Goal: Task Accomplishment & Management: Manage account settings

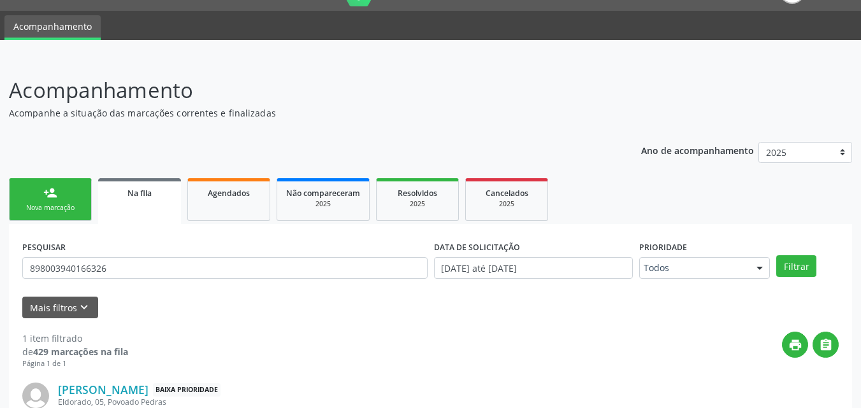
scroll to position [30, 0]
click at [62, 269] on input "898003940166326" at bounding box center [224, 268] width 405 height 22
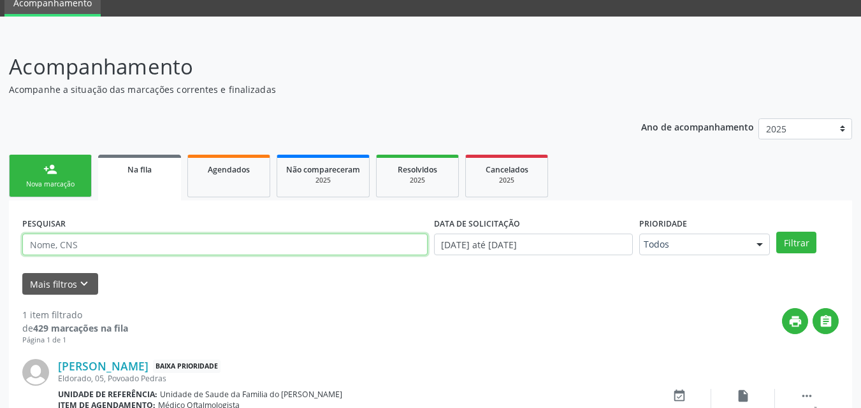
scroll to position [49, 0]
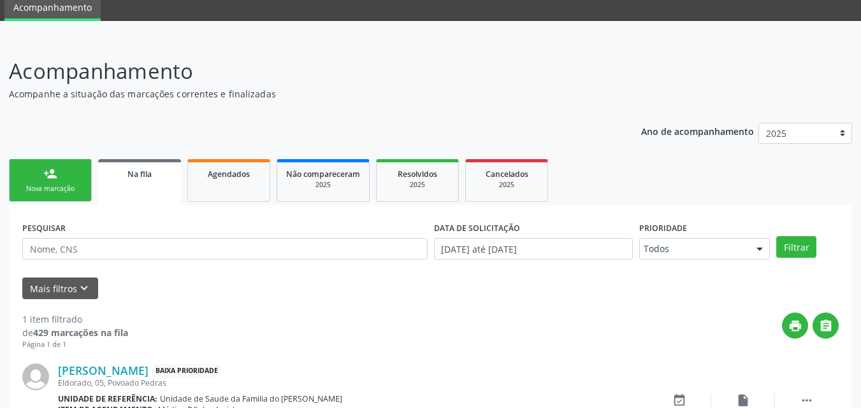
drag, startPoint x: 857, startPoint y: 113, endPoint x: 858, endPoint y: 150, distance: 37.0
click at [858, 150] on div "Acompanhamento Acompanhe a situação das marcações correntes e finalizadas Relat…" at bounding box center [430, 262] width 861 height 447
click at [231, 178] on span "Agendados" at bounding box center [229, 174] width 42 height 11
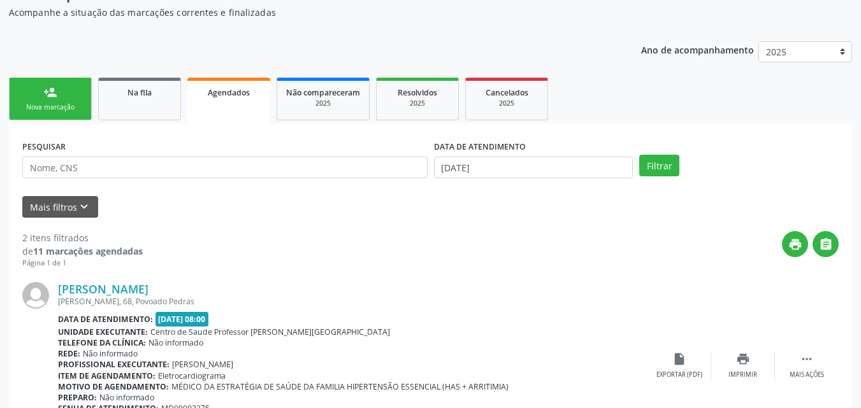
scroll to position [129, 0]
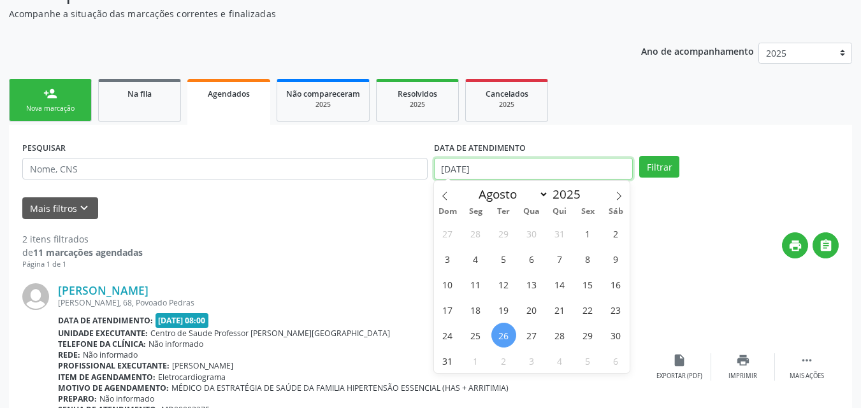
click at [521, 171] on input "[DATE]" at bounding box center [533, 169] width 199 height 22
click at [444, 194] on icon at bounding box center [444, 196] width 4 height 8
select select "6"
click at [502, 238] on span "1" at bounding box center [503, 233] width 25 height 25
type input "[DATE]"
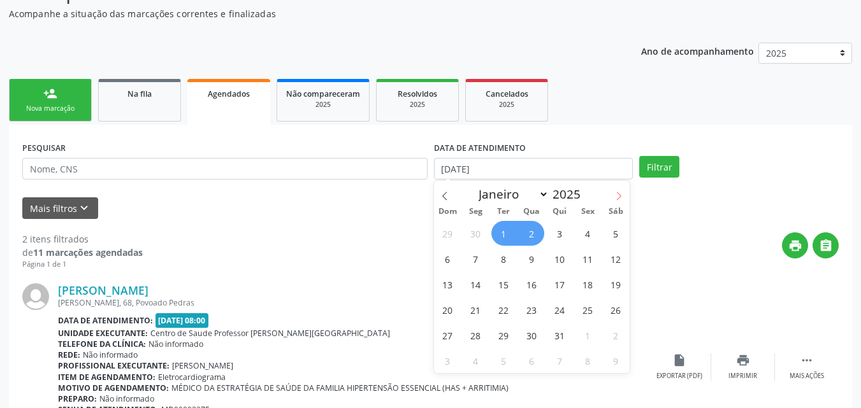
click at [619, 194] on icon at bounding box center [618, 196] width 9 height 9
select select "8"
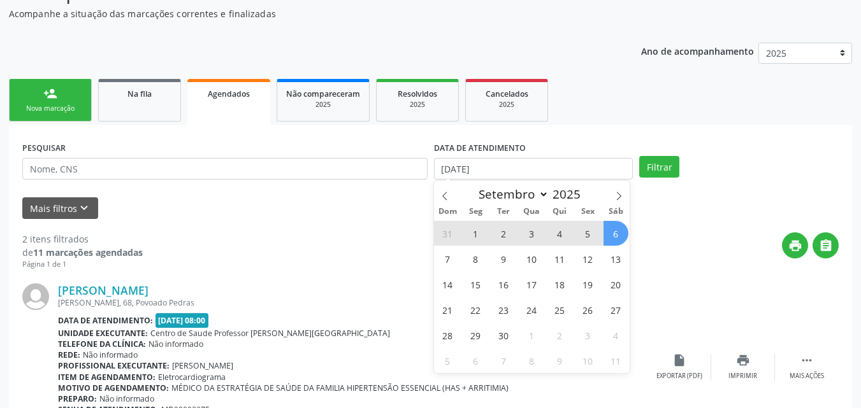
click at [618, 232] on span "6" at bounding box center [615, 233] width 25 height 25
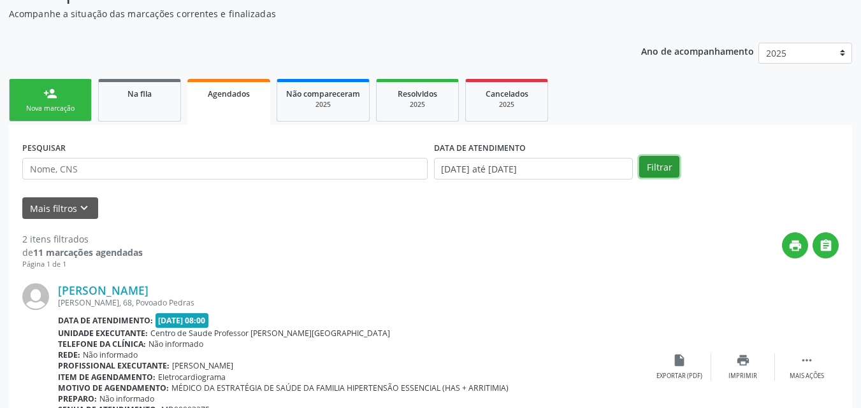
click at [664, 164] on button "Filtrar" at bounding box center [659, 167] width 40 height 22
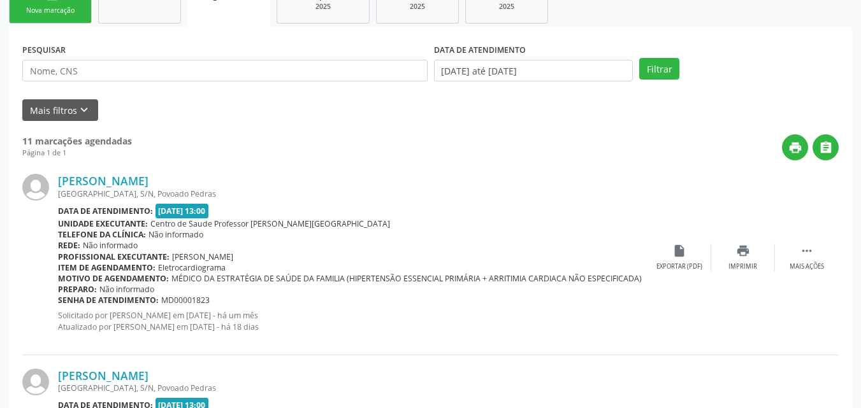
scroll to position [122, 0]
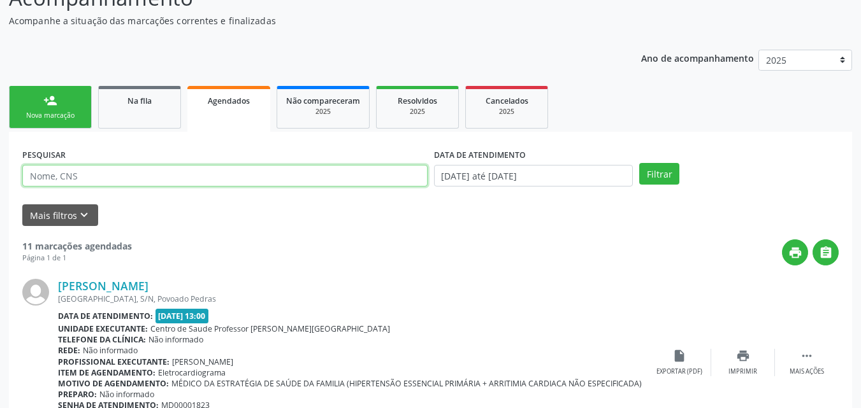
click at [184, 176] on input "text" at bounding box center [224, 176] width 405 height 22
type input "[PERSON_NAME]"
click at [639, 163] on button "Filtrar" at bounding box center [659, 174] width 40 height 22
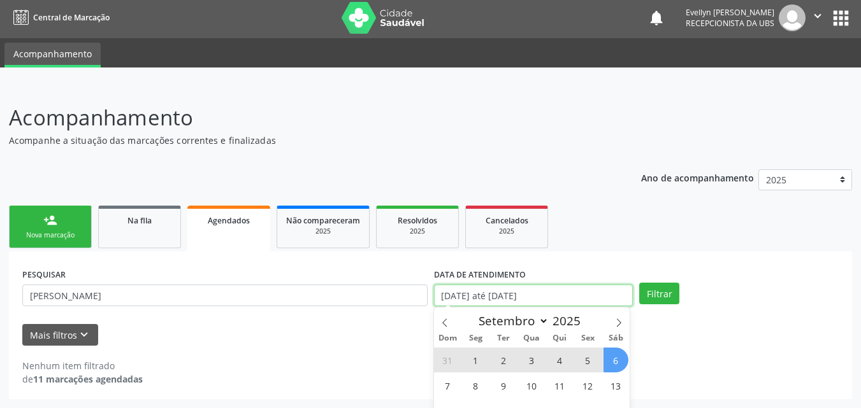
scroll to position [82, 0]
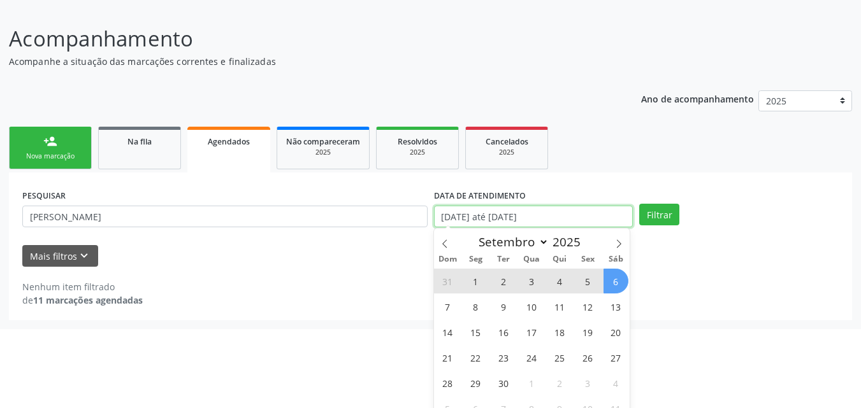
click at [545, 289] on body "Central de Marcação notifications [PERSON_NAME] Recepcionista da UBS  Configur…" at bounding box center [430, 122] width 861 height 408
click at [444, 240] on icon at bounding box center [444, 244] width 9 height 9
select select "7"
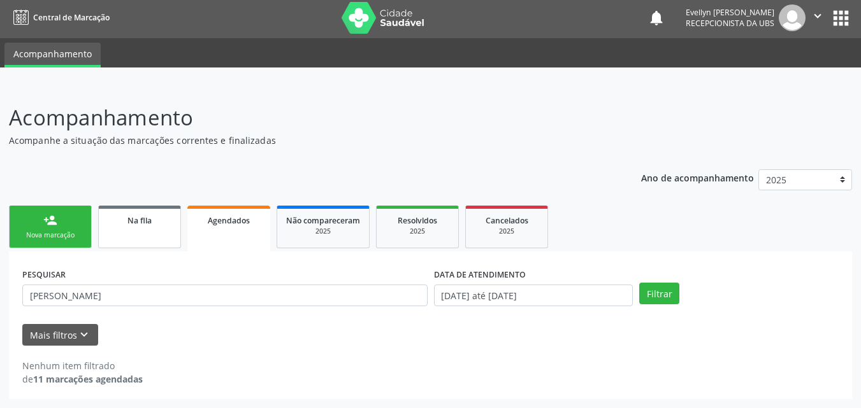
scroll to position [3, 0]
click at [129, 164] on div "Ano de acompanhamento 2025 person_add Nova marcação Na fila Agendados Não compa…" at bounding box center [430, 281] width 843 height 240
click at [158, 233] on link "Na fila" at bounding box center [139, 227] width 83 height 43
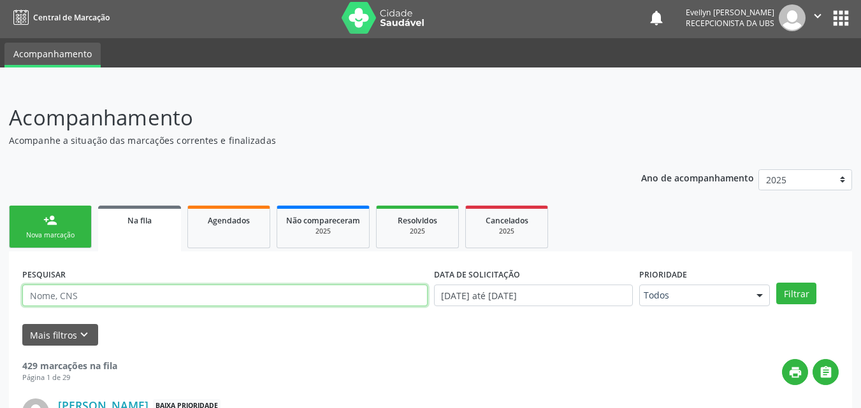
click at [354, 291] on input "text" at bounding box center [224, 296] width 405 height 22
type input "[PERSON_NAME]"
click at [776, 283] on button "Filtrar" at bounding box center [796, 294] width 40 height 22
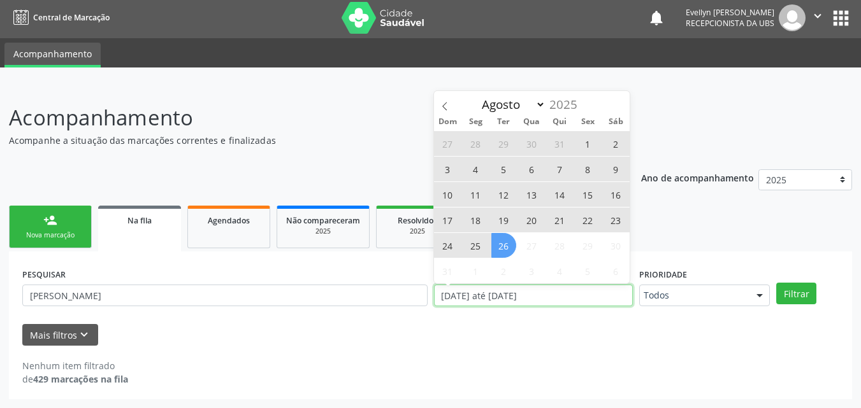
click at [512, 296] on input "[DATE] até [DATE]" at bounding box center [533, 296] width 199 height 22
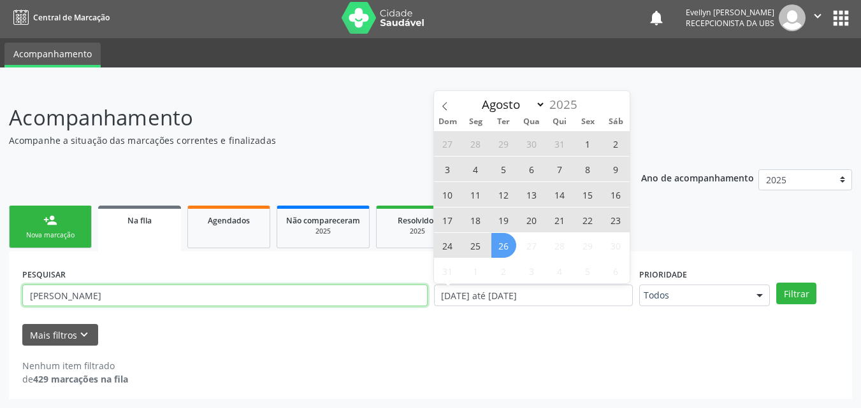
click at [97, 297] on input "[PERSON_NAME]" at bounding box center [224, 296] width 405 height 22
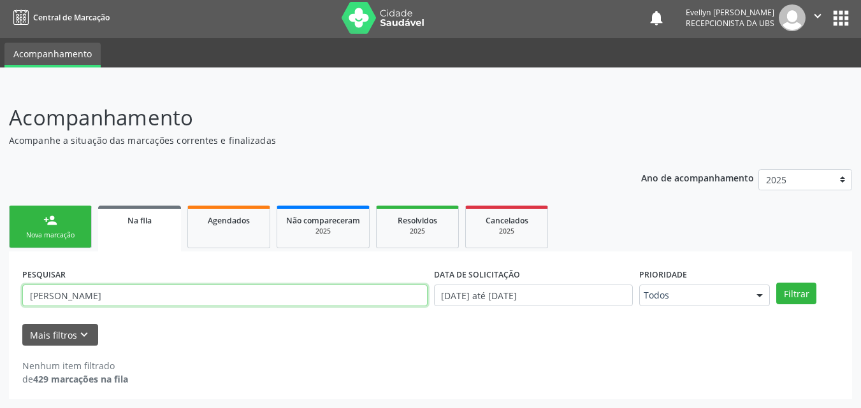
click at [97, 297] on input "[PERSON_NAME]" at bounding box center [224, 296] width 405 height 22
click at [97, 297] on input "31028497415" at bounding box center [224, 296] width 405 height 22
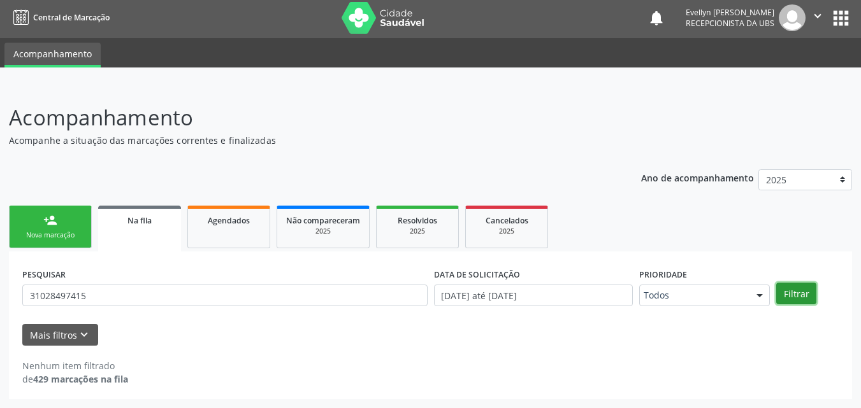
click at [800, 294] on button "Filtrar" at bounding box center [796, 294] width 40 height 22
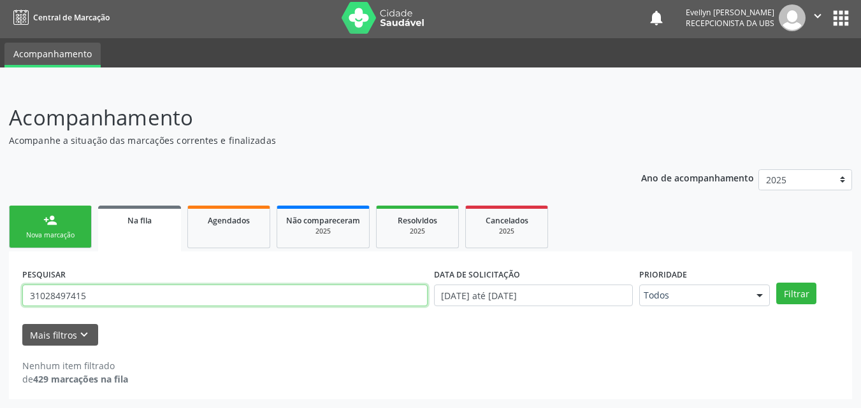
click at [152, 300] on input "31028497415" at bounding box center [224, 296] width 405 height 22
paste input "705003638101458"
type input "705003638101458"
click at [776, 283] on button "Filtrar" at bounding box center [796, 294] width 40 height 22
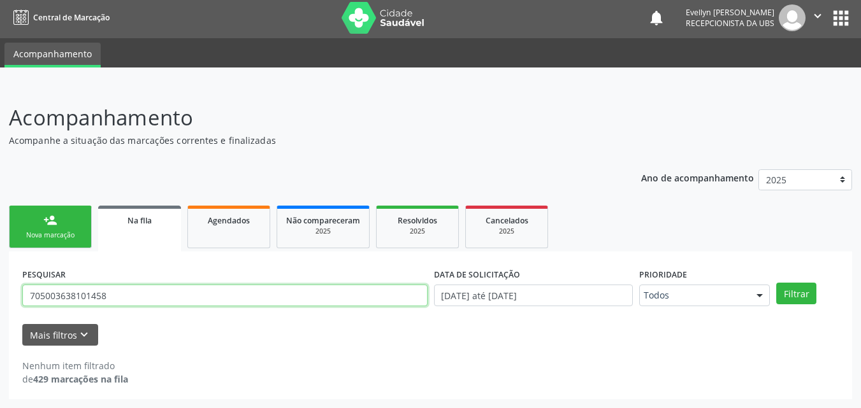
click at [335, 298] on input "705003638101458" at bounding box center [224, 296] width 405 height 22
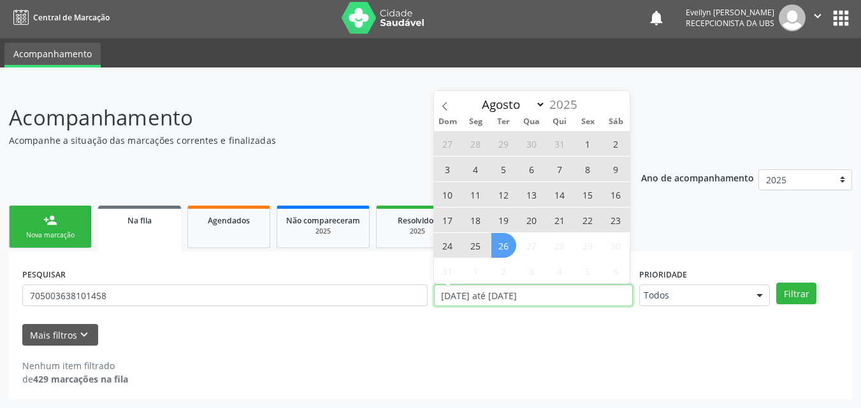
click at [486, 300] on input "[DATE] até [DATE]" at bounding box center [533, 296] width 199 height 22
click at [442, 103] on icon at bounding box center [444, 106] width 9 height 9
select select "6"
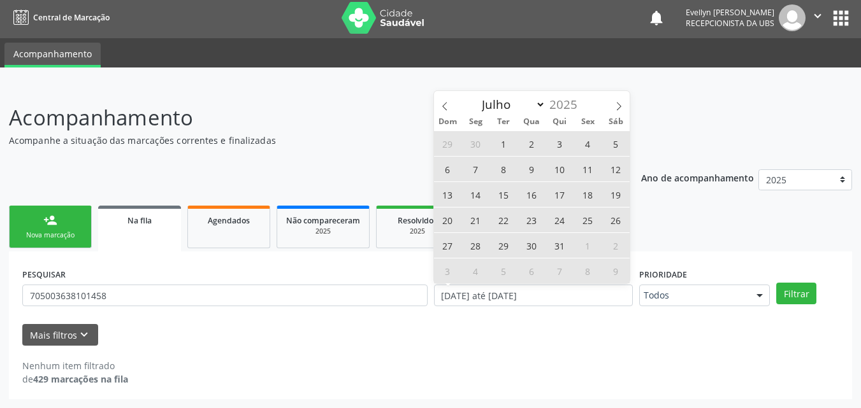
click at [503, 143] on span "1" at bounding box center [503, 143] width 25 height 25
type input "[DATE]"
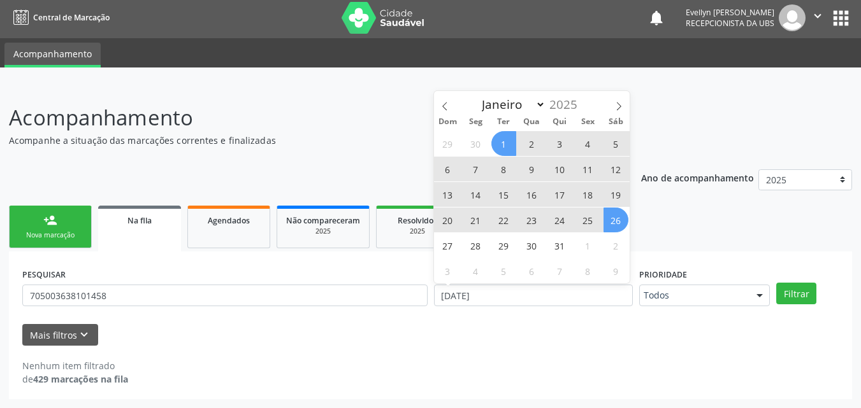
click at [616, 219] on span "26" at bounding box center [615, 220] width 25 height 25
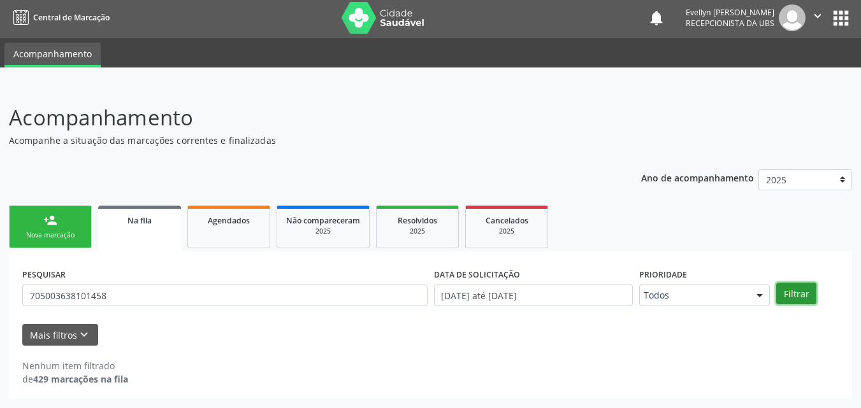
click at [791, 296] on button "Filtrar" at bounding box center [796, 294] width 40 height 22
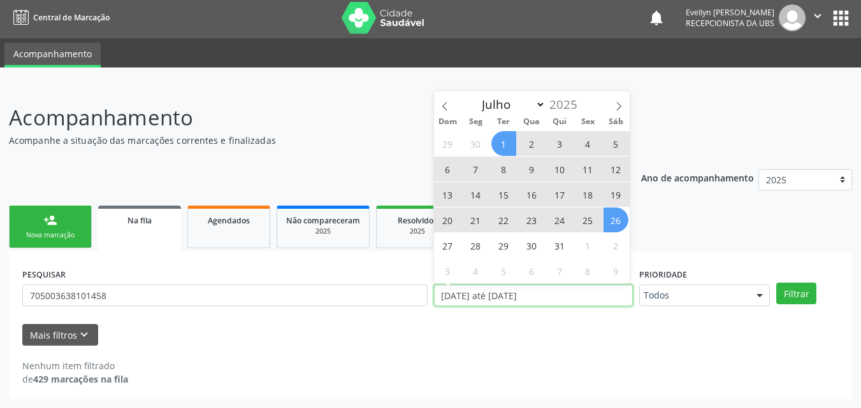
click at [561, 294] on input "[DATE] até [DATE]" at bounding box center [533, 296] width 199 height 22
click at [446, 104] on icon at bounding box center [444, 106] width 9 height 9
select select "5"
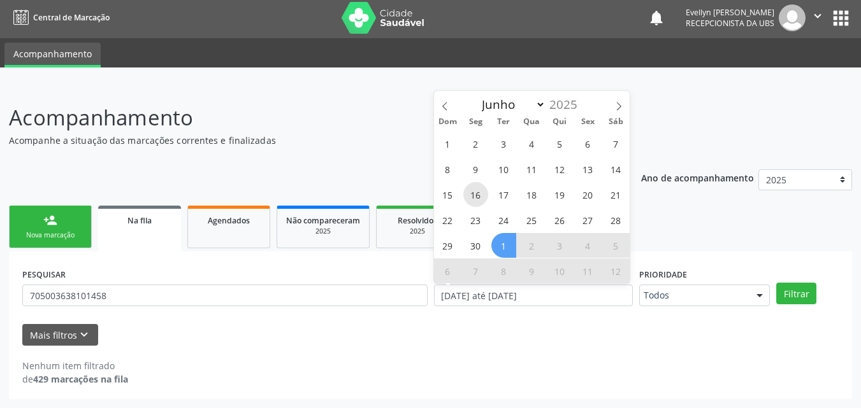
click at [487, 198] on span "16" at bounding box center [475, 194] width 25 height 25
type input "[DATE]"
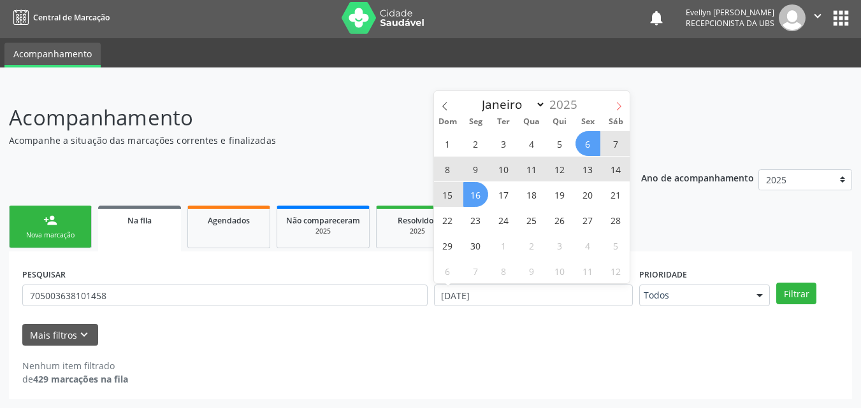
click at [617, 110] on icon at bounding box center [618, 106] width 9 height 9
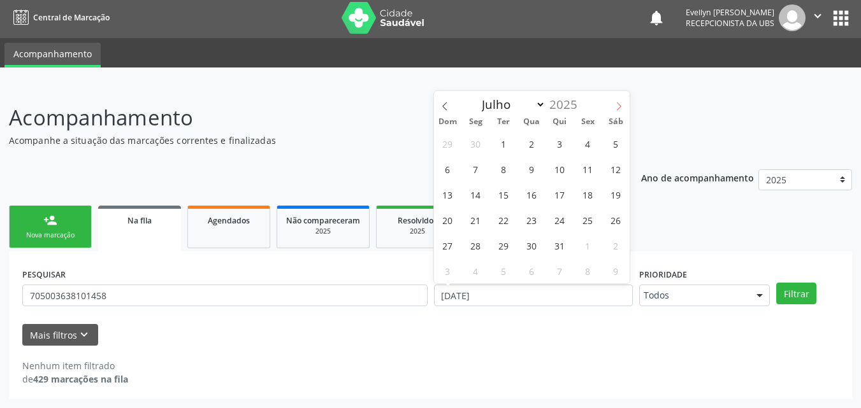
click at [617, 110] on icon at bounding box center [618, 106] width 9 height 9
select select "7"
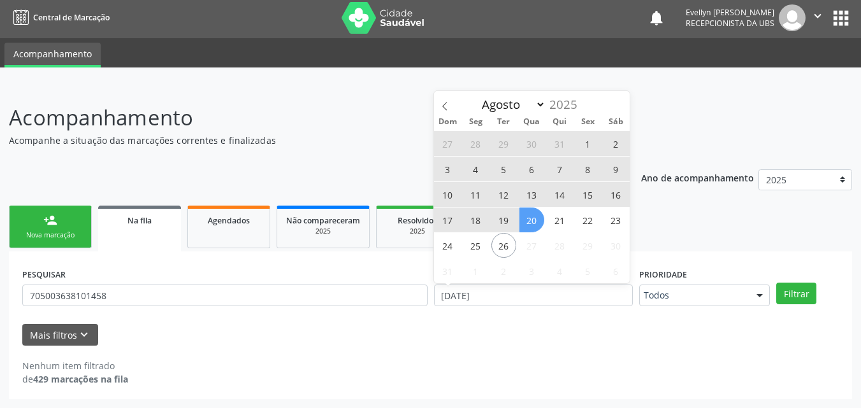
click at [538, 217] on span "20" at bounding box center [531, 220] width 25 height 25
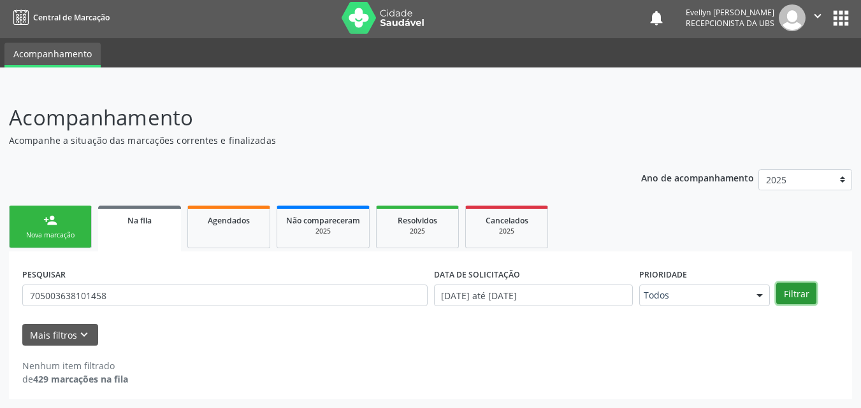
click at [790, 291] on button "Filtrar" at bounding box center [796, 294] width 40 height 22
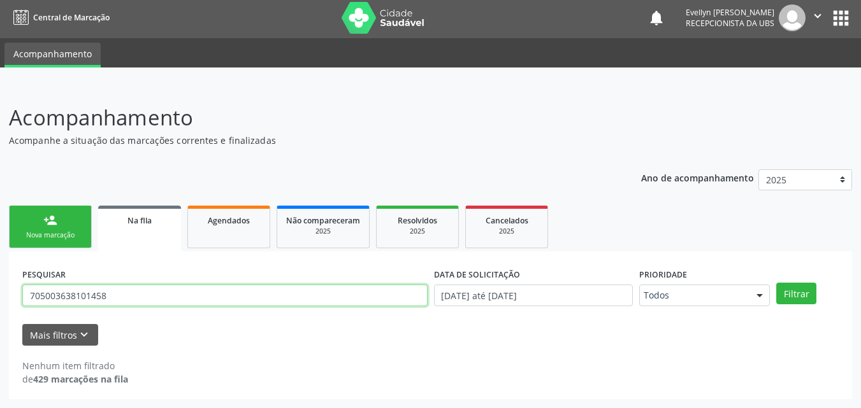
click at [94, 292] on input "705003638101458" at bounding box center [224, 296] width 405 height 22
click at [776, 283] on button "Filtrar" at bounding box center [796, 294] width 40 height 22
click at [112, 298] on input "[PERSON_NAME]" at bounding box center [224, 296] width 405 height 22
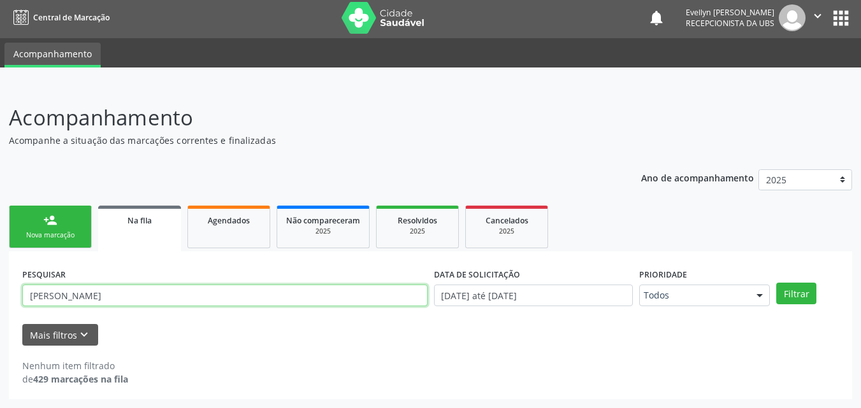
click at [112, 298] on input "[PERSON_NAME]" at bounding box center [224, 296] width 405 height 22
paste input "705003638101458"
click at [776, 283] on button "Filtrar" at bounding box center [796, 294] width 40 height 22
click at [119, 293] on input "705003638101458" at bounding box center [224, 296] width 405 height 22
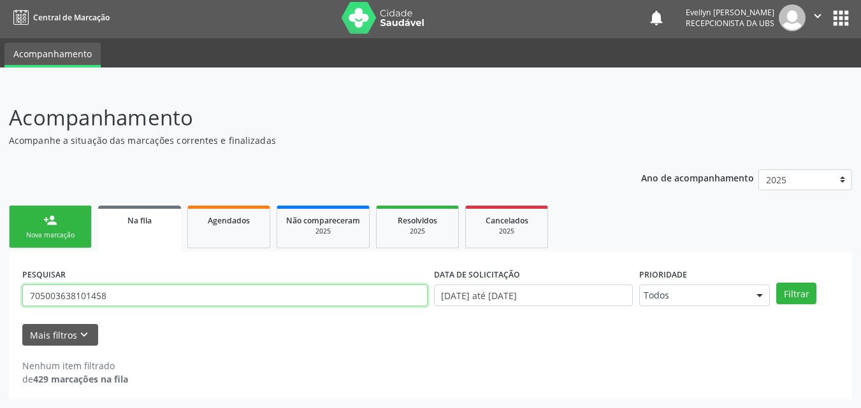
click at [119, 293] on input "705003638101458" at bounding box center [224, 296] width 405 height 22
paste input "[PERSON_NAME]"
click at [40, 298] on input "[PERSON_NAME]" at bounding box center [224, 296] width 405 height 22
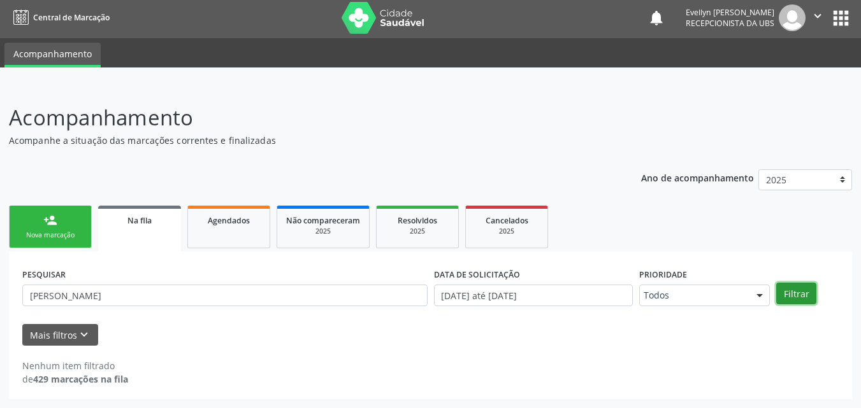
click at [783, 294] on button "Filtrar" at bounding box center [796, 294] width 40 height 22
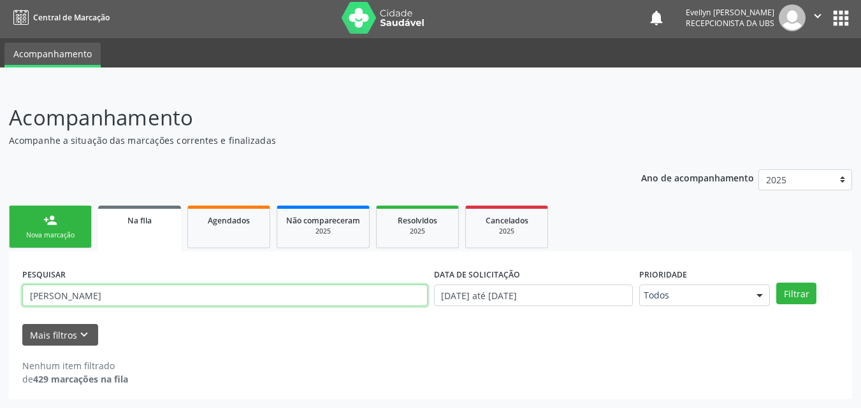
click at [90, 296] on input "[PERSON_NAME]" at bounding box center [224, 296] width 405 height 22
paste input "709804070624695"
type input "709804070624695"
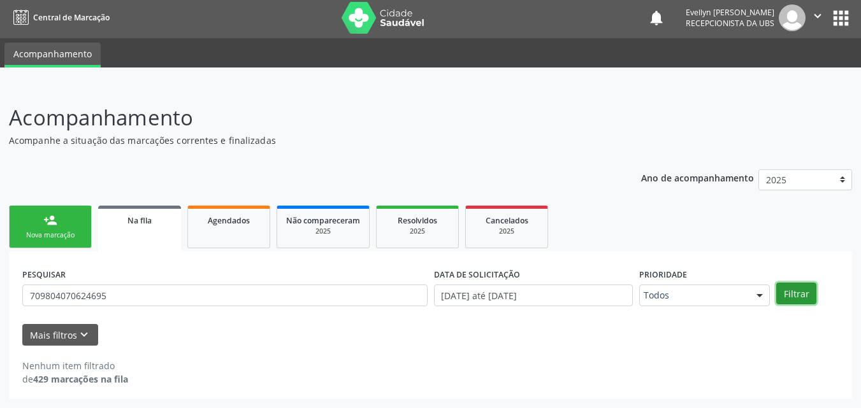
click at [801, 285] on button "Filtrar" at bounding box center [796, 294] width 40 height 22
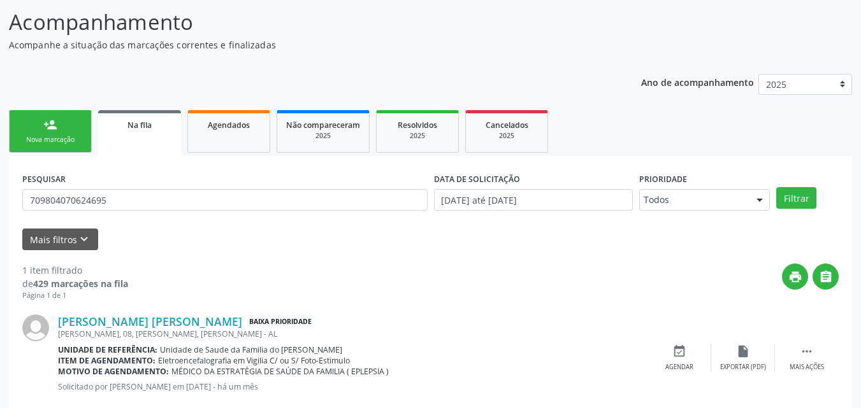
scroll to position [127, 0]
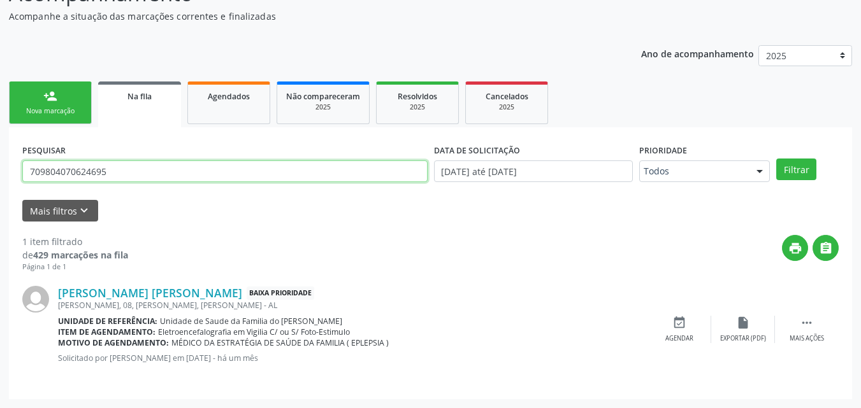
click at [183, 164] on input "709804070624695" at bounding box center [224, 172] width 405 height 22
type input "[PERSON_NAME]"
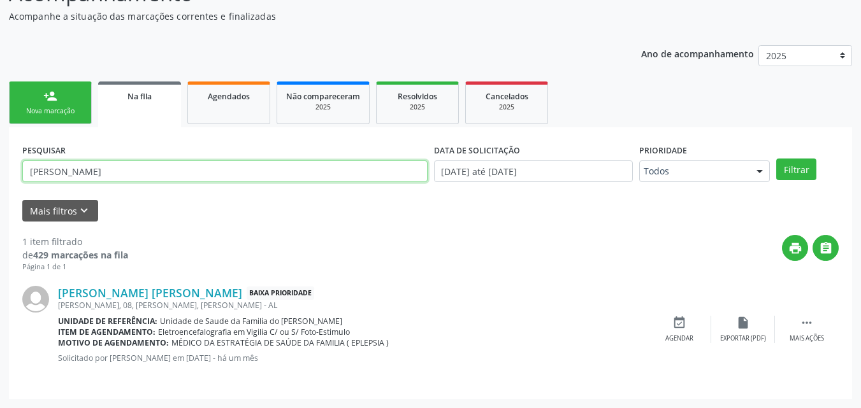
click at [776, 159] on button "Filtrar" at bounding box center [796, 170] width 40 height 22
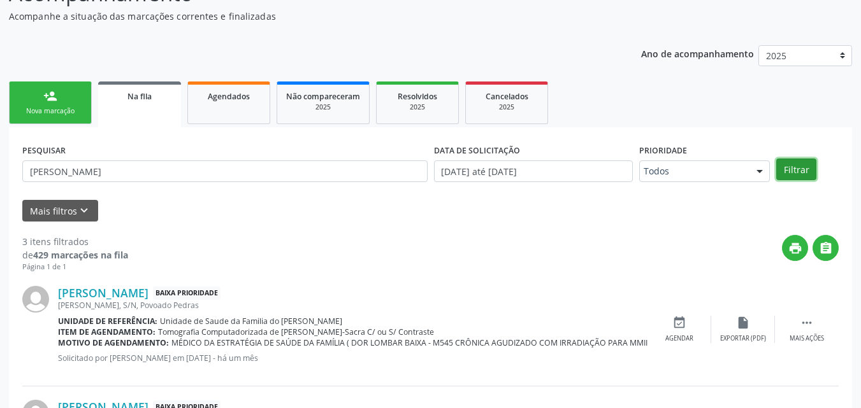
click at [788, 163] on button "Filtrar" at bounding box center [796, 170] width 40 height 22
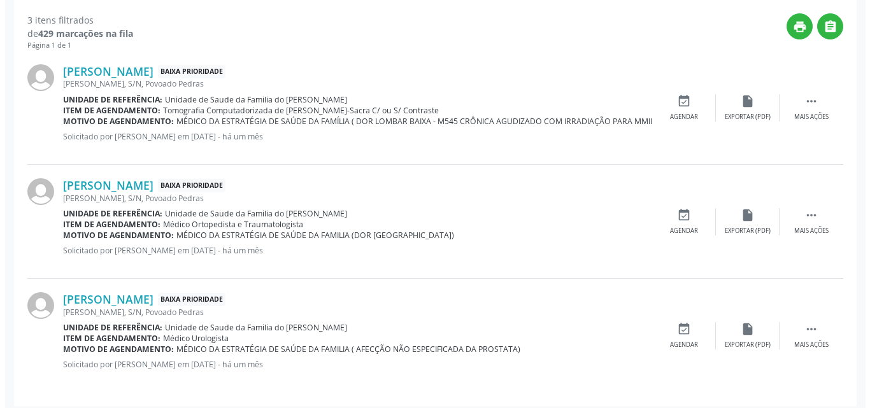
scroll to position [351, 0]
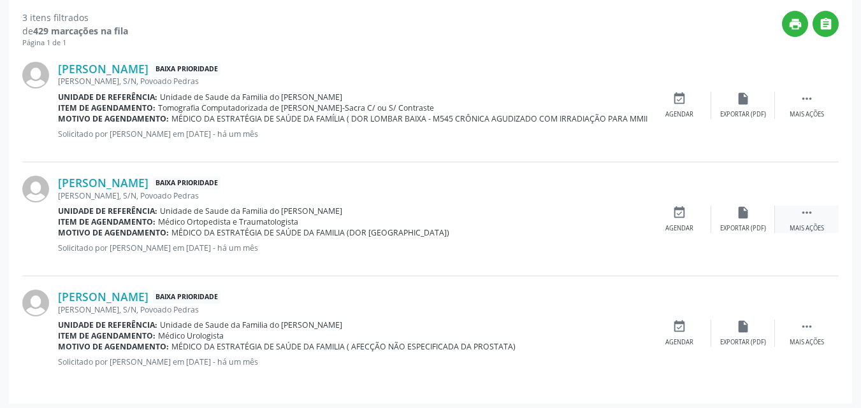
click at [807, 222] on div " Mais ações" at bounding box center [807, 219] width 64 height 27
click at [675, 216] on icon "cancel" at bounding box center [679, 213] width 14 height 14
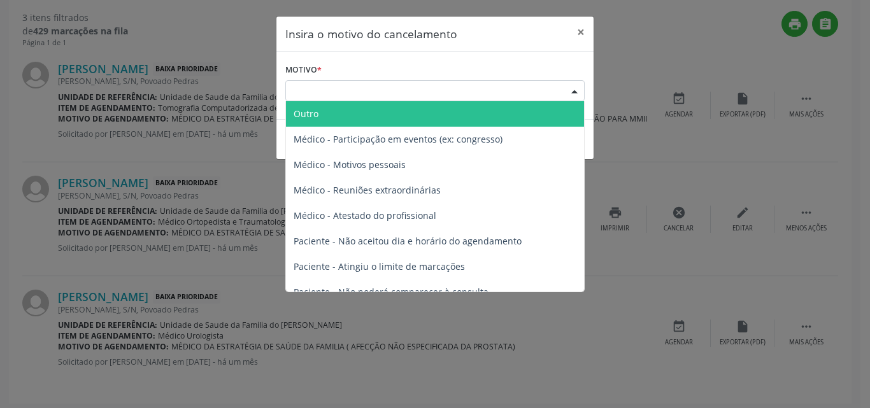
click at [530, 92] on div "Escolha o motivo" at bounding box center [434, 91] width 299 height 22
click at [503, 108] on span "Outro" at bounding box center [435, 113] width 298 height 25
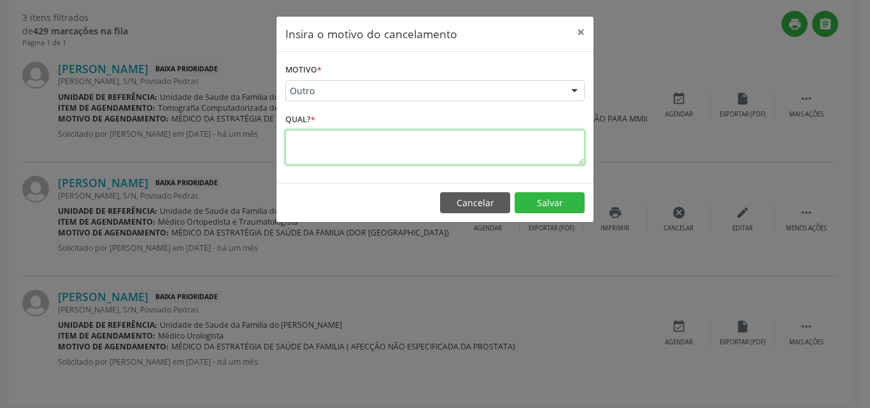
click at [502, 141] on textarea at bounding box center [434, 147] width 299 height 35
click at [299, 140] on textarea "PACIENTE RETIROU PARA FAZER FORA" at bounding box center [434, 147] width 299 height 35
type textarea "PACIENTE RETIROU PARA FAZER FORA"
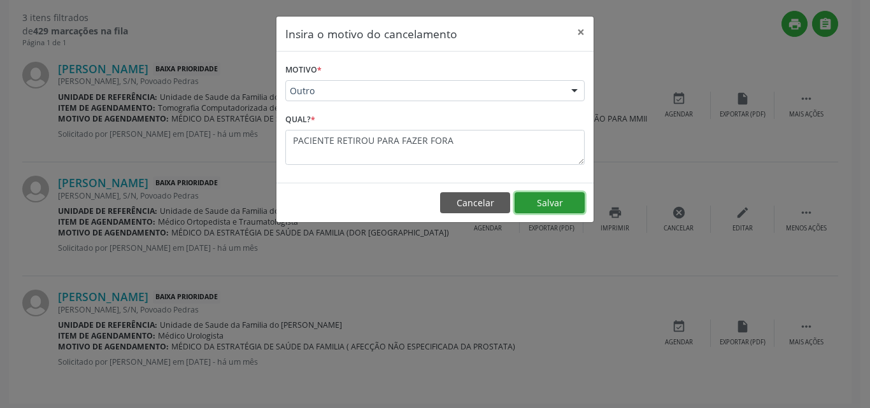
click at [536, 203] on button "Salvar" at bounding box center [550, 203] width 70 height 22
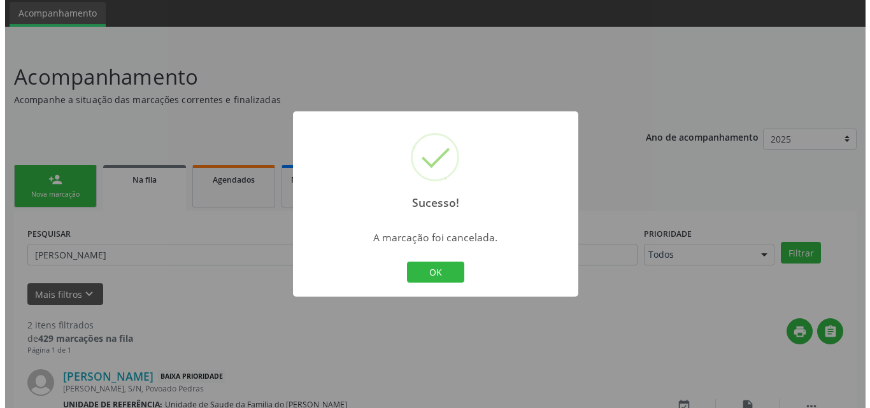
scroll to position [241, 0]
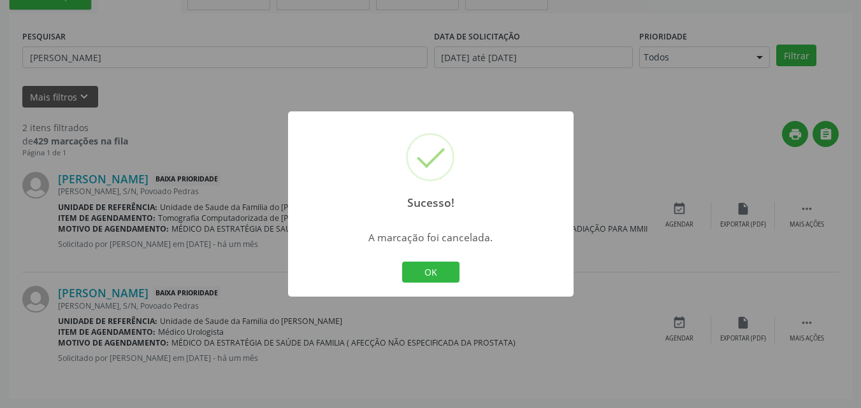
click at [804, 324] on div "Sucesso! × A marcação foi cancelada. OK Cancel" at bounding box center [430, 204] width 861 height 408
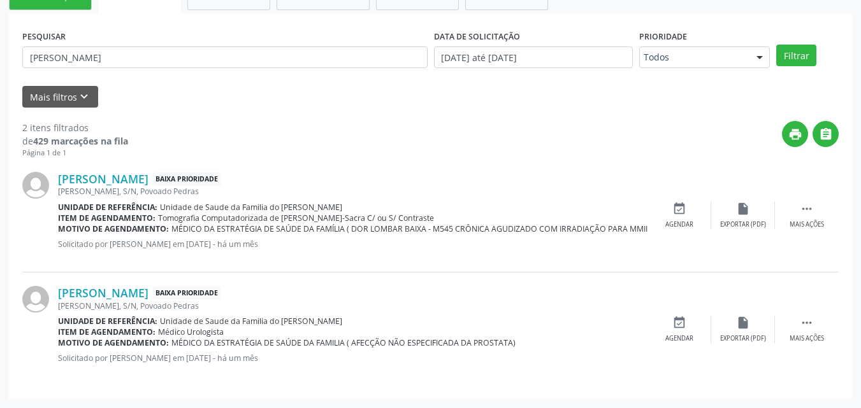
click at [804, 324] on icon "" at bounding box center [807, 323] width 14 height 14
click at [686, 322] on icon "cancel" at bounding box center [679, 323] width 14 height 14
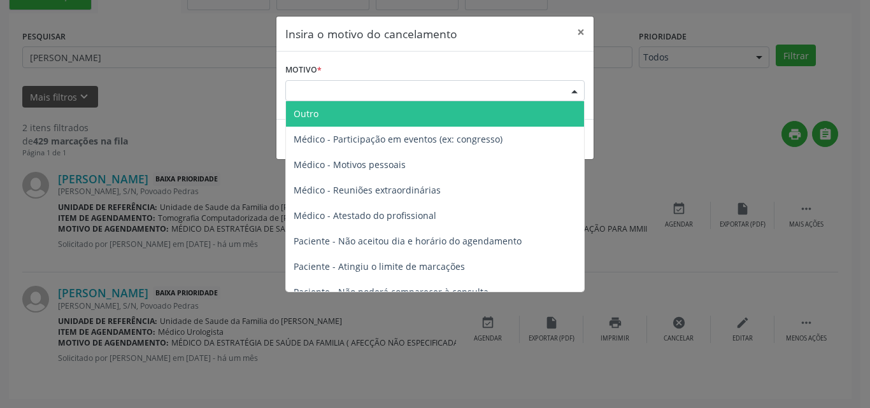
click at [529, 83] on div "Escolha o motivo" at bounding box center [434, 91] width 299 height 22
click at [491, 115] on span "Outro" at bounding box center [435, 113] width 298 height 25
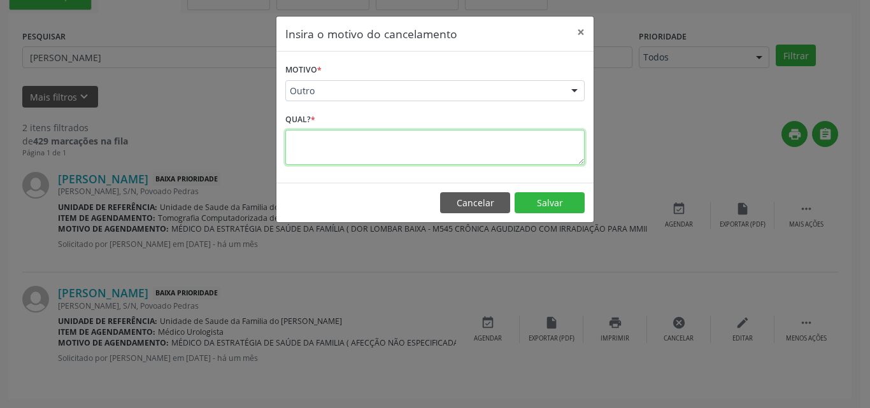
click at [480, 131] on textarea at bounding box center [434, 147] width 299 height 35
paste textarea "PACIENTE RETIROU PARA FAZER FORA"
type textarea "PACIENTE RETIROU PARA FAZER FORA"
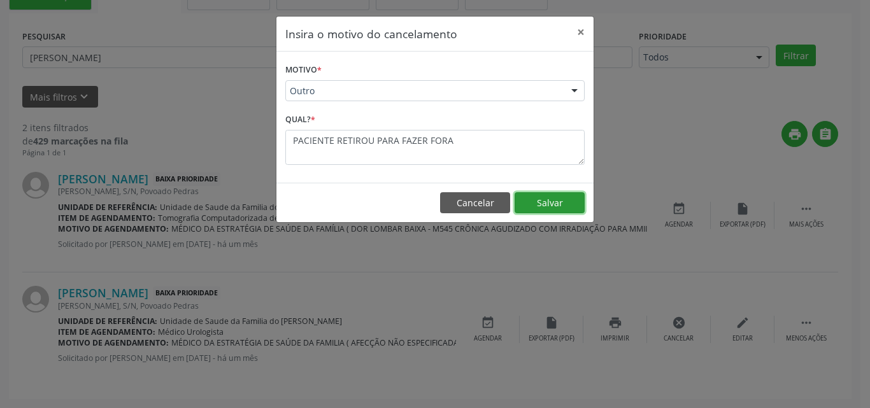
click at [575, 196] on button "Salvar" at bounding box center [550, 203] width 70 height 22
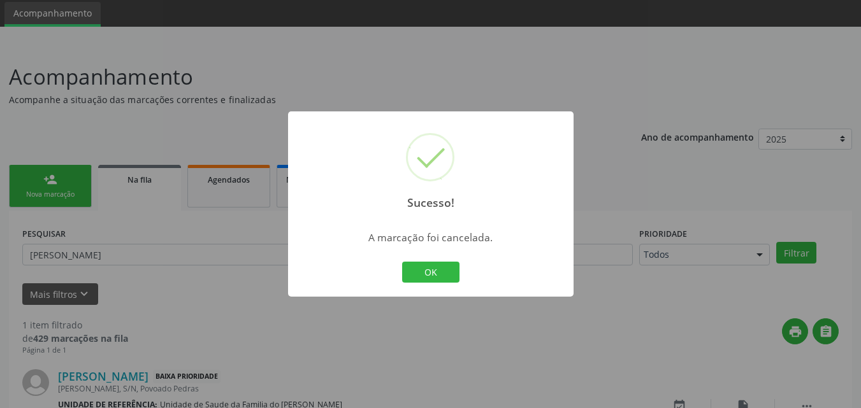
scroll to position [127, 0]
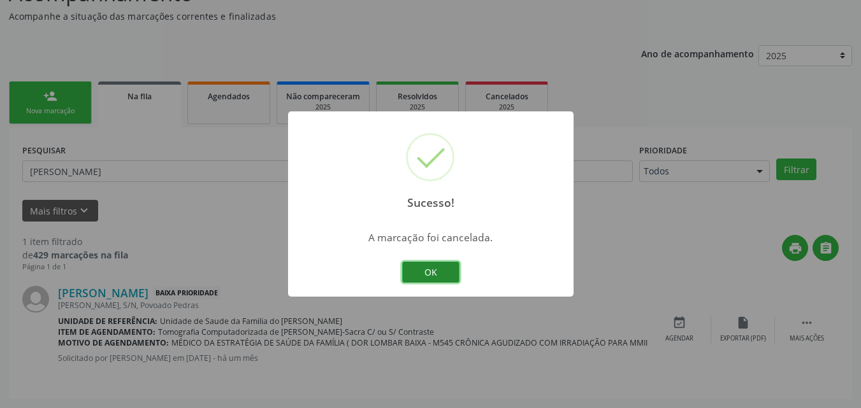
click at [457, 264] on button "OK" at bounding box center [430, 273] width 57 height 22
